Goal: Browse casually

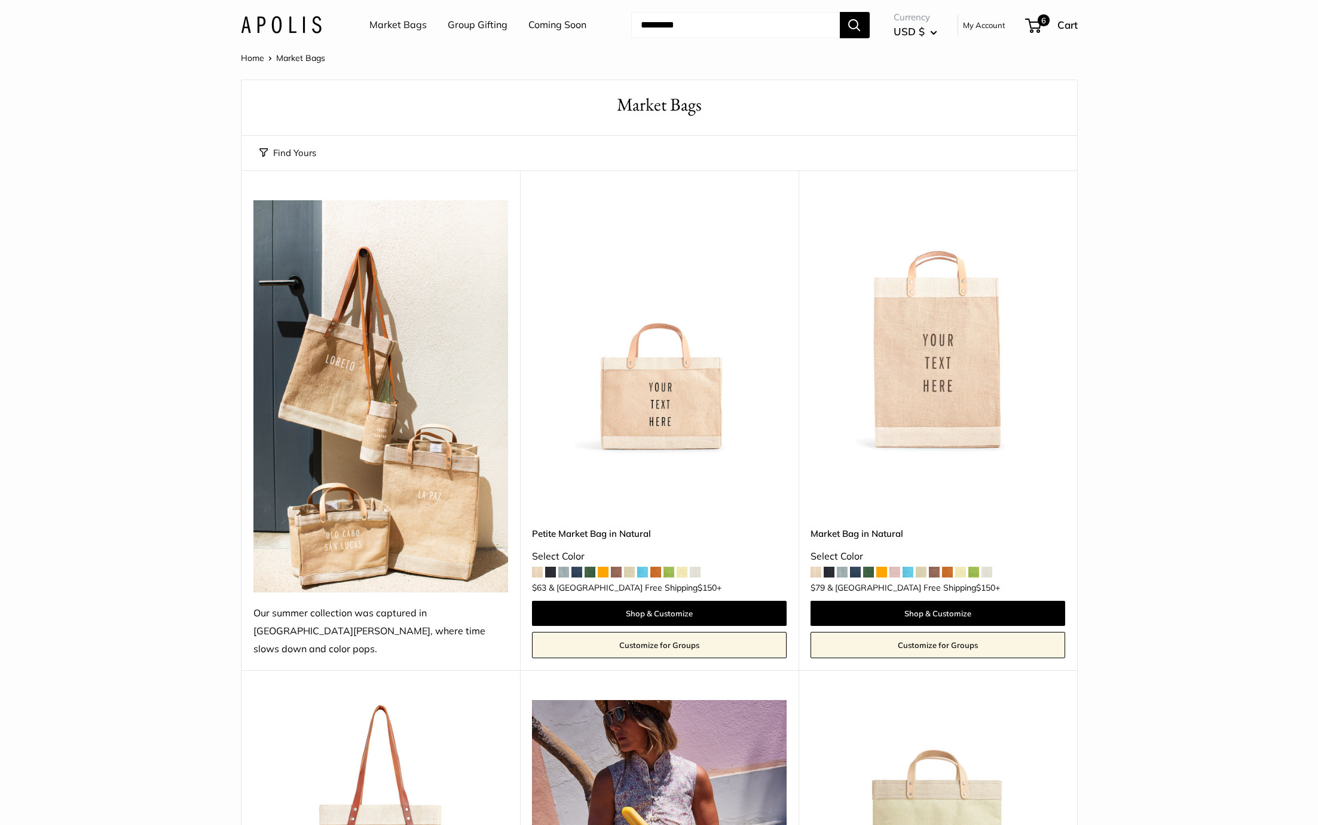
click at [555, 27] on link "Coming Soon" at bounding box center [557, 25] width 58 height 18
